Goal: Task Accomplishment & Management: Manage account settings

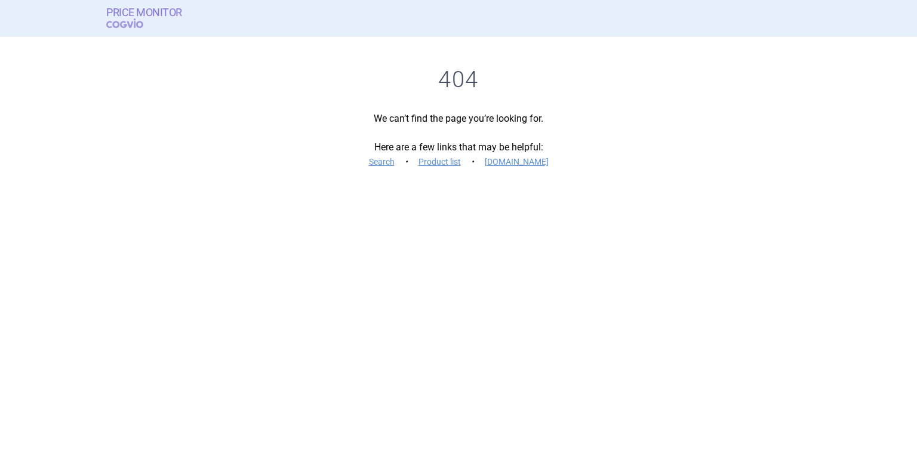
click at [148, 28] on link "Price Monitor COGVIO" at bounding box center [144, 18] width 76 height 23
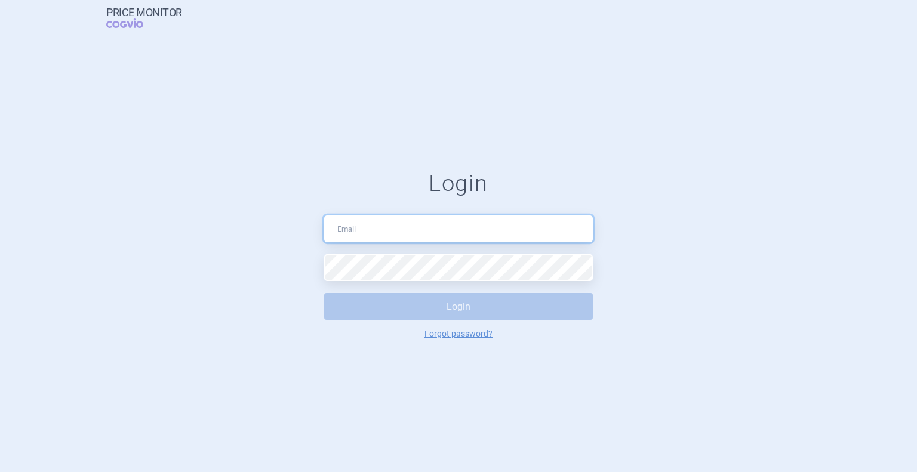
click at [380, 223] on input "text" at bounding box center [458, 229] width 269 height 27
type input "[EMAIL_ADDRESS][PERSON_NAME][DOMAIN_NAME]"
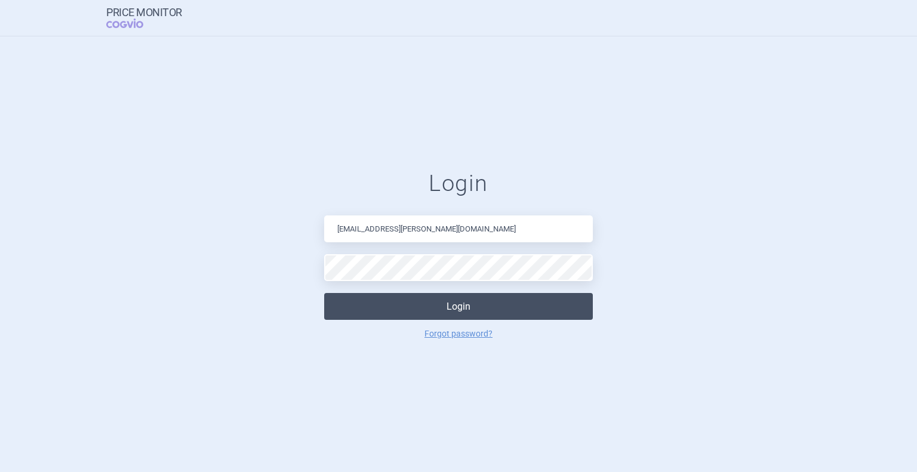
click at [424, 306] on button "Login" at bounding box center [458, 306] width 269 height 27
